Goal: Transaction & Acquisition: Subscribe to service/newsletter

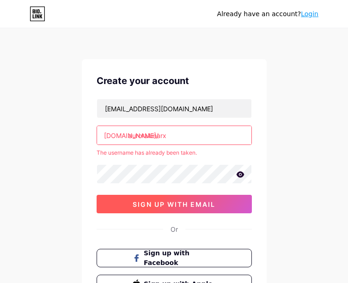
click at [176, 203] on span "sign up with email" at bounding box center [174, 204] width 83 height 8
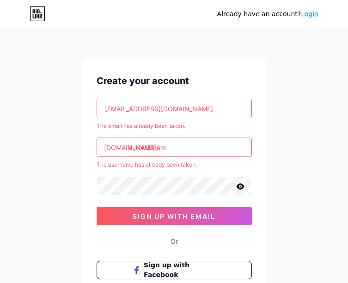
click at [197, 109] on input "auroralunarx@gmail.com" at bounding box center [174, 108] width 154 height 18
type input "a"
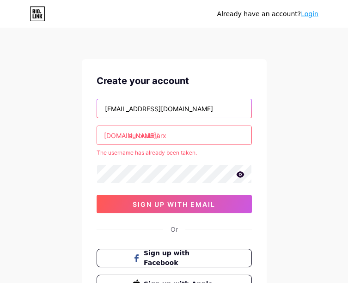
type input "athialima@gmail.com"
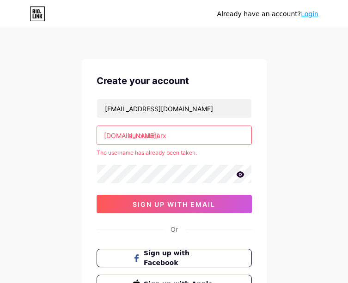
click at [173, 127] on input "auroralunarx" at bounding box center [174, 135] width 154 height 18
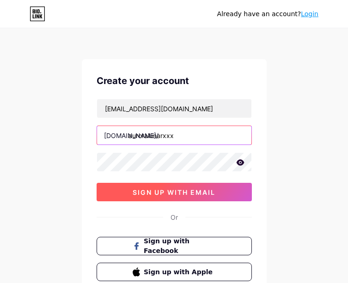
type input "auroralunarxxx"
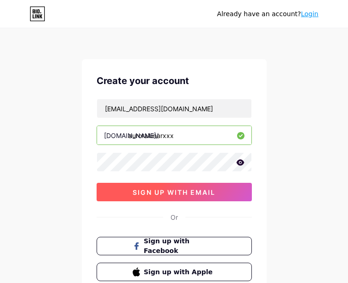
click at [146, 195] on span "sign up with email" at bounding box center [174, 192] width 83 height 8
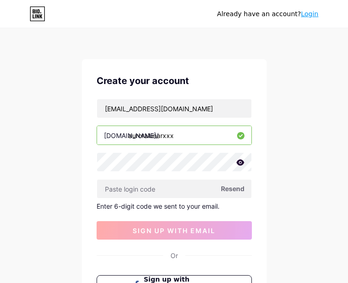
click at [237, 184] on span "Resend" at bounding box center [233, 189] width 24 height 10
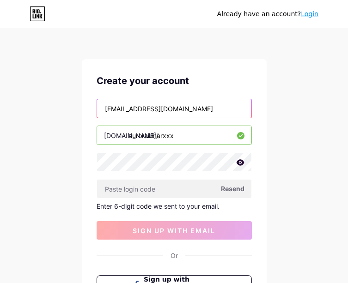
click at [169, 106] on input "athialima@gmail.com" at bounding box center [174, 108] width 154 height 18
type input "a"
click at [138, 109] on input "aur" at bounding box center [174, 108] width 154 height 18
click at [142, 109] on input "auroralunarx@gmail.com" at bounding box center [174, 108] width 154 height 18
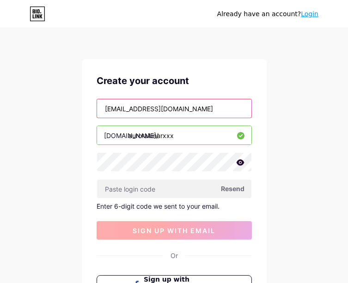
type input "auroralunarxx@gmail.com"
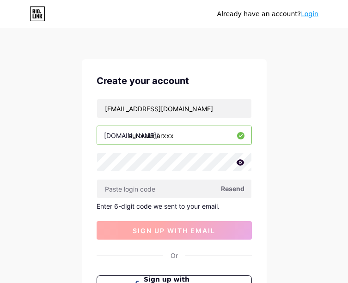
click at [187, 236] on button "sign up with email" at bounding box center [174, 230] width 155 height 18
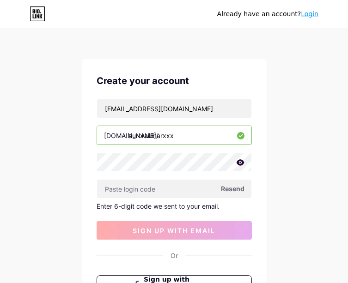
drag, startPoint x: 187, startPoint y: 236, endPoint x: 196, endPoint y: 208, distance: 28.9
click at [196, 208] on div "auroralunarxx@gmail.com bio.link/ auroralunarxxx Resend Enter 6-digit code we s…" at bounding box center [174, 169] width 155 height 141
click at [233, 188] on span "Resend" at bounding box center [233, 189] width 24 height 10
click at [312, 12] on link "Login" at bounding box center [310, 13] width 18 height 7
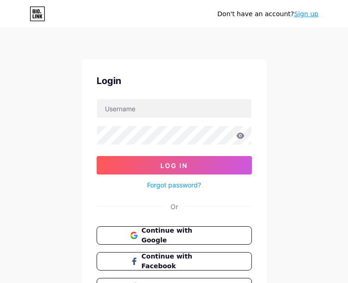
scroll to position [57, 0]
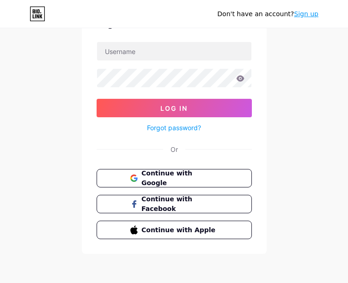
click at [311, 12] on link "Sign up" at bounding box center [306, 13] width 24 height 7
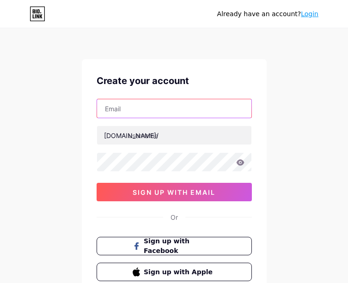
click at [151, 117] on input "text" at bounding box center [174, 108] width 154 height 18
type input "a"
type input "auroralunarxx@gmail.com"
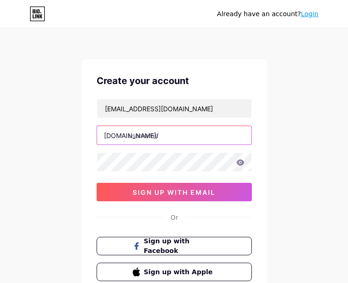
click at [158, 133] on input "text" at bounding box center [174, 135] width 154 height 18
type input "auroralunarxxx"
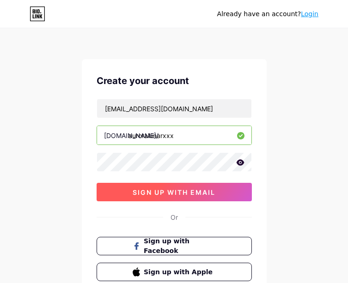
click at [157, 196] on span "sign up with email" at bounding box center [174, 192] width 83 height 8
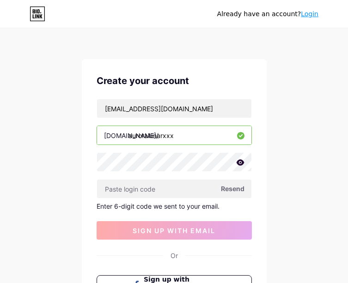
click at [308, 14] on link "Login" at bounding box center [310, 13] width 18 height 7
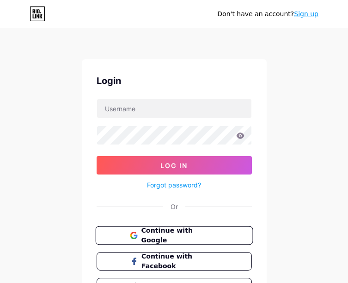
click at [152, 238] on span "Continue with Google" at bounding box center [179, 236] width 77 height 20
